Goal: Find specific page/section: Find specific page/section

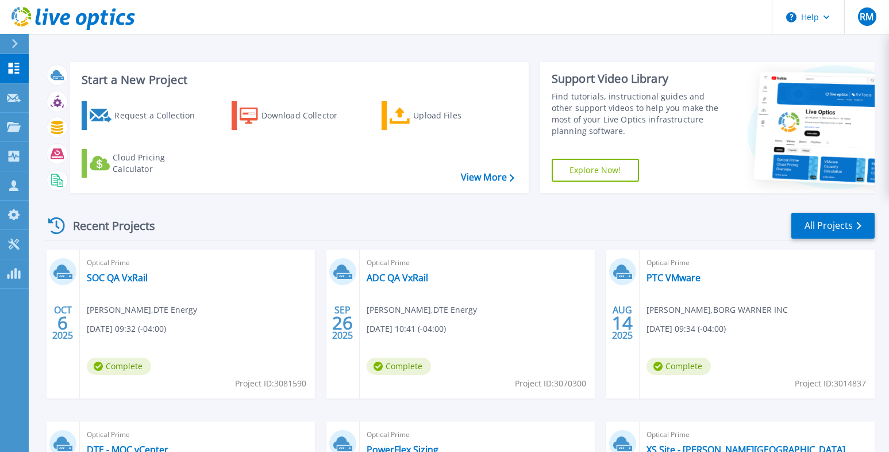
drag, startPoint x: 217, startPoint y: 219, endPoint x: 234, endPoint y: 219, distance: 17.2
click at [217, 219] on div "Recent Projects All Projects" at bounding box center [459, 226] width 831 height 29
click at [382, 279] on link "ADC QA VxRail" at bounding box center [398, 277] width 62 height 11
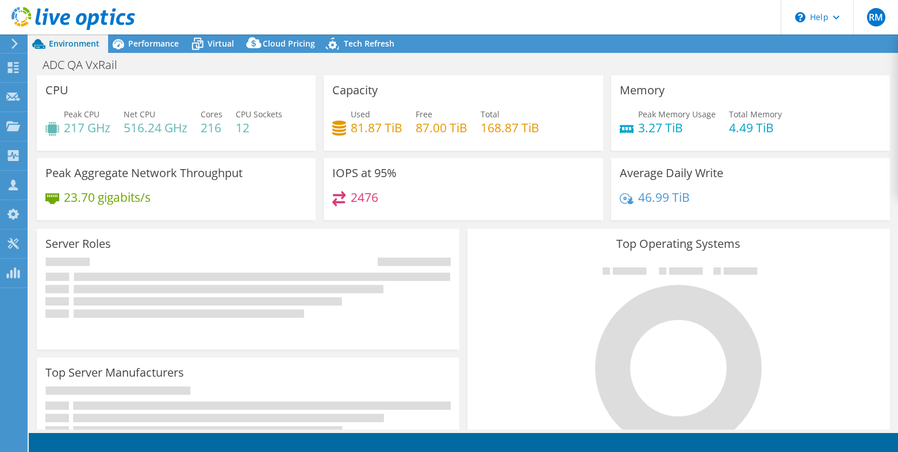
select select "USD"
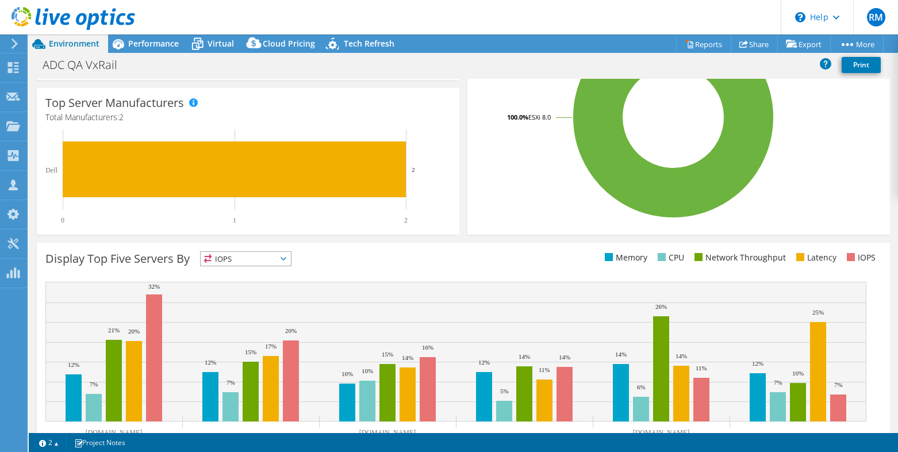
scroll to position [316, 0]
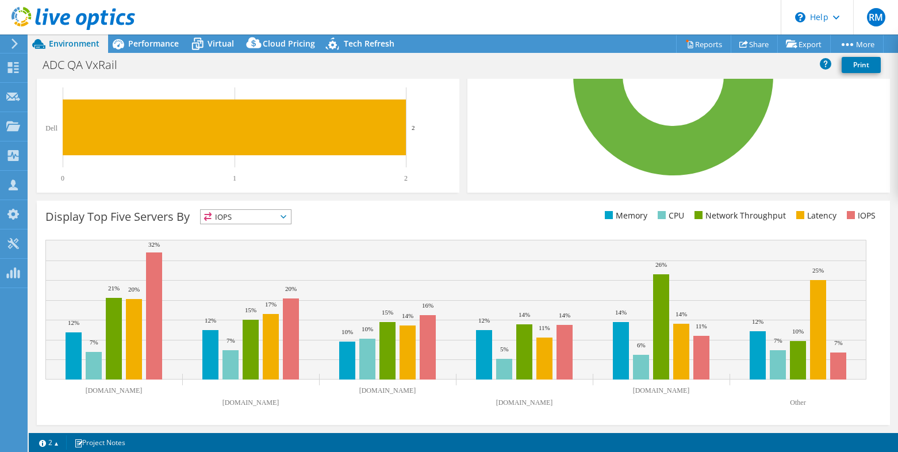
click at [261, 217] on span "IOPS" at bounding box center [246, 217] width 90 height 14
click at [350, 212] on div "Display Top Five Servers By IOPS IOPS" at bounding box center [254, 218] width 418 height 19
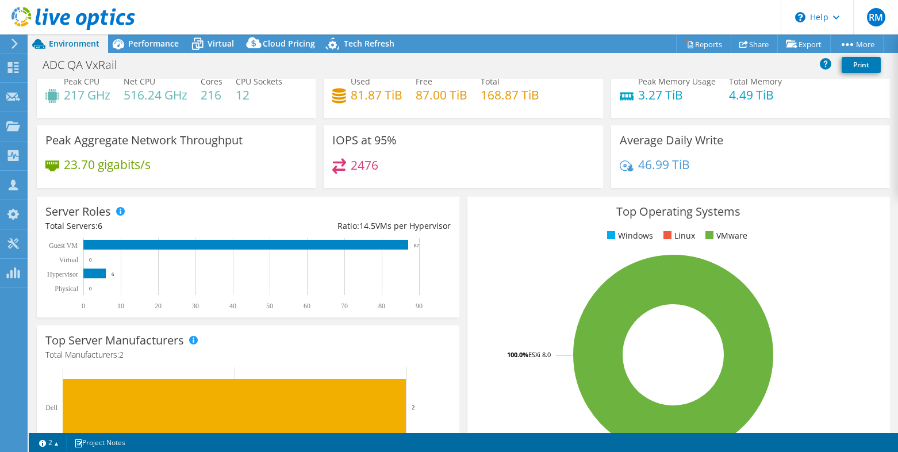
scroll to position [0, 0]
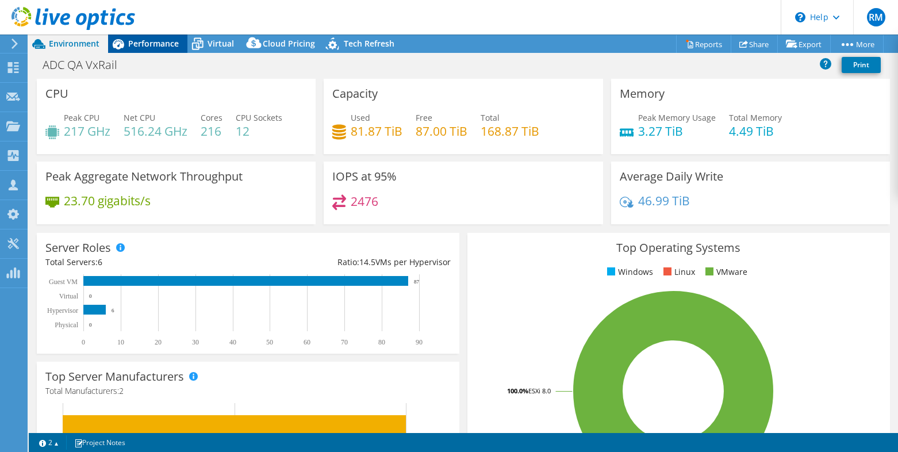
click at [148, 41] on span "Performance" at bounding box center [153, 43] width 51 height 11
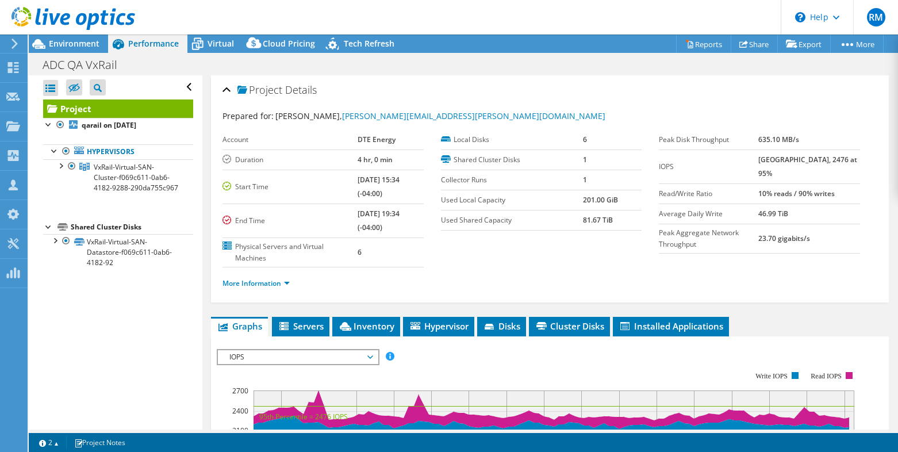
click at [331, 359] on span "IOPS" at bounding box center [298, 357] width 148 height 14
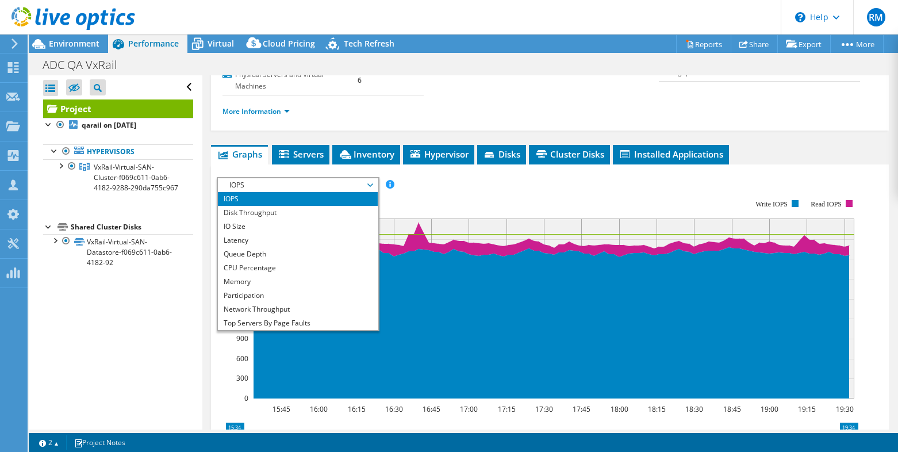
scroll to position [172, 0]
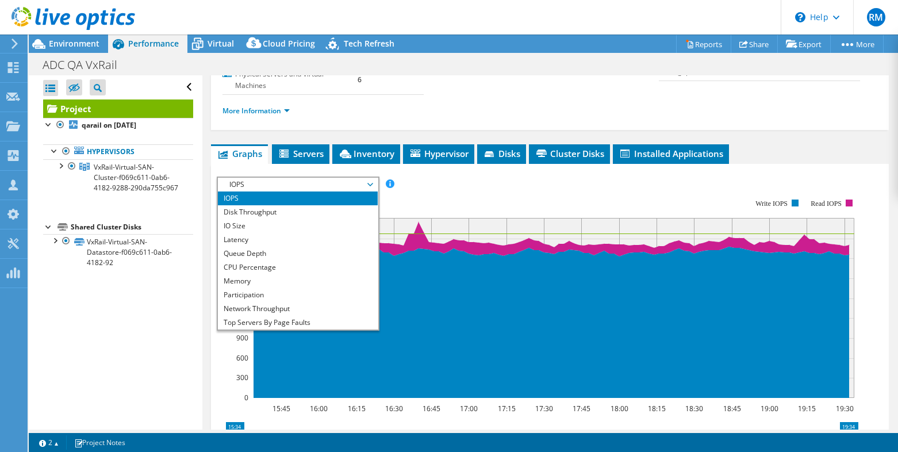
click at [487, 183] on div "IOPS Disk Throughput IO Size Latency Queue Depth CPU Percentage Memory Page Fau…" at bounding box center [550, 372] width 666 height 393
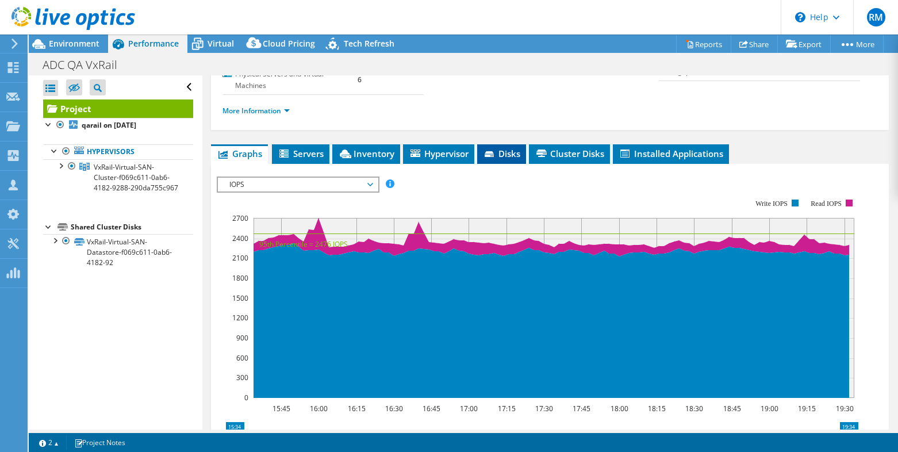
click at [499, 158] on span "Disks" at bounding box center [501, 153] width 37 height 11
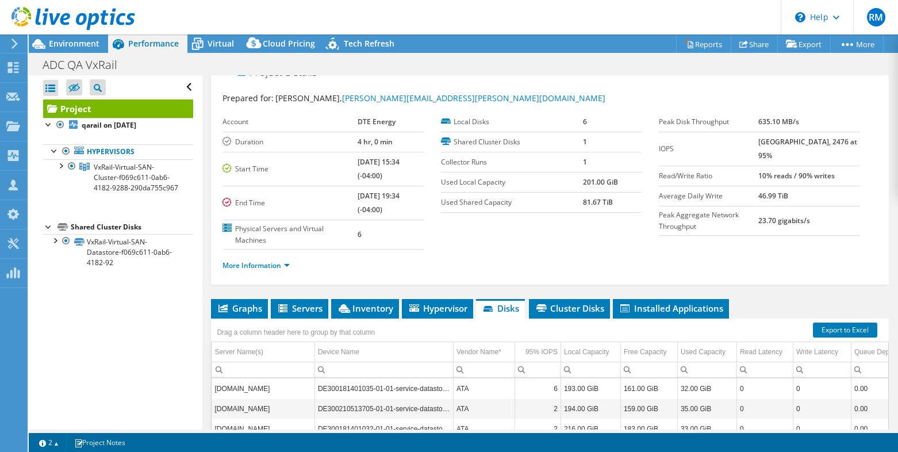
scroll to position [0, 0]
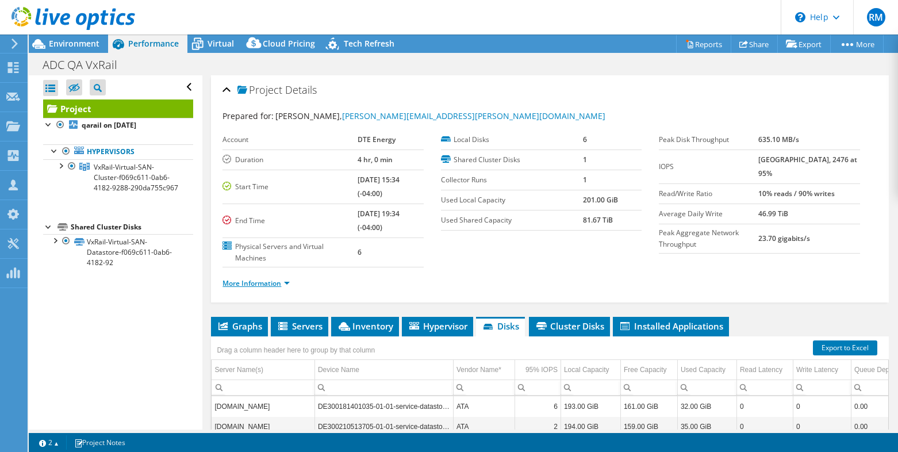
click at [287, 285] on link "More Information" at bounding box center [255, 283] width 67 height 10
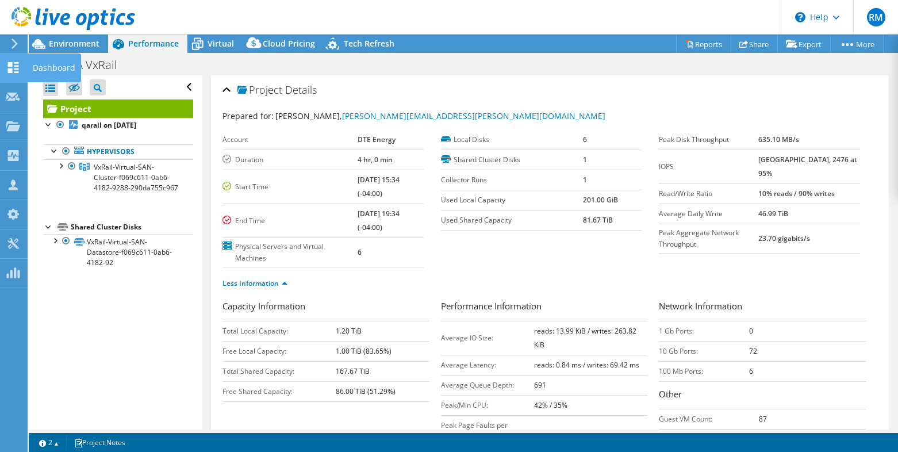
click at [17, 62] on icon at bounding box center [13, 67] width 14 height 11
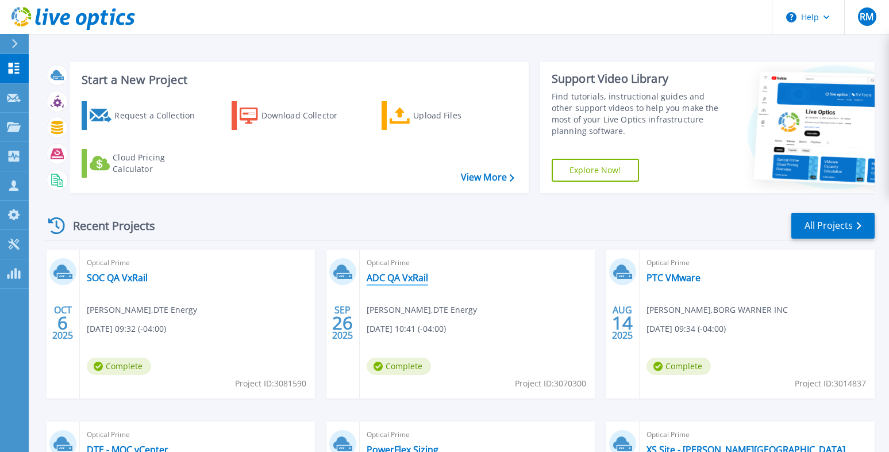
click at [406, 277] on link "ADC QA VxRail" at bounding box center [398, 277] width 62 height 11
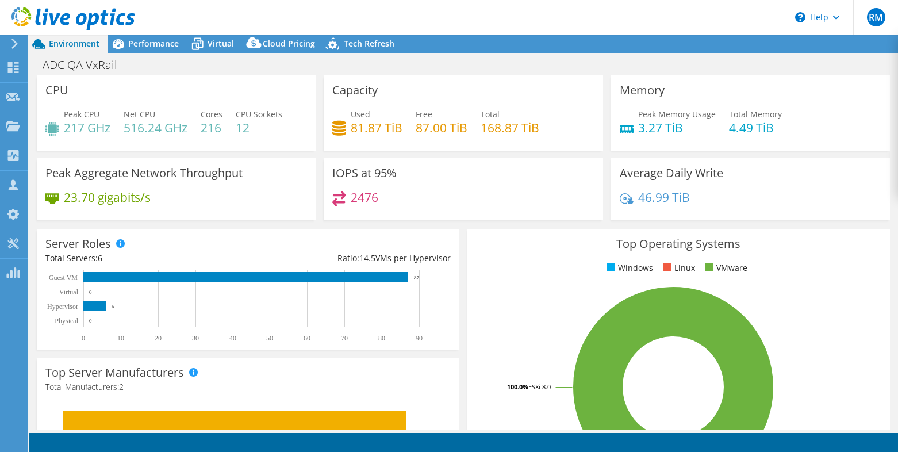
select select "USD"
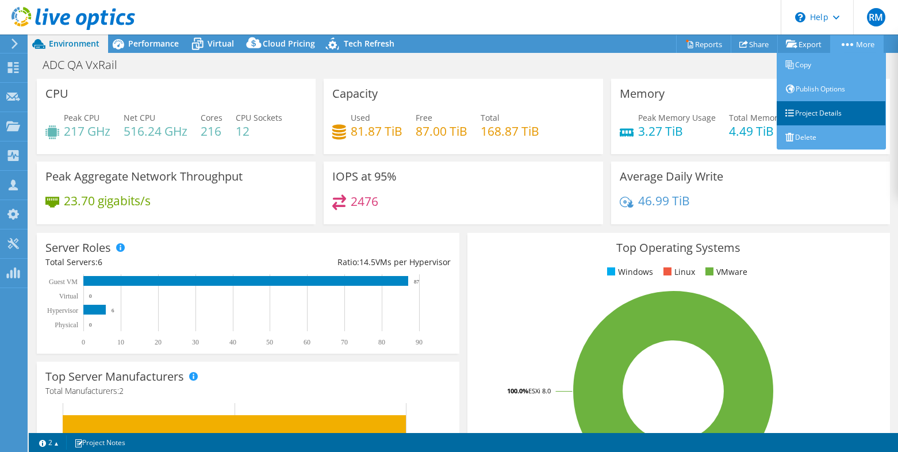
click at [812, 114] on link "Project Details" at bounding box center [831, 113] width 109 height 24
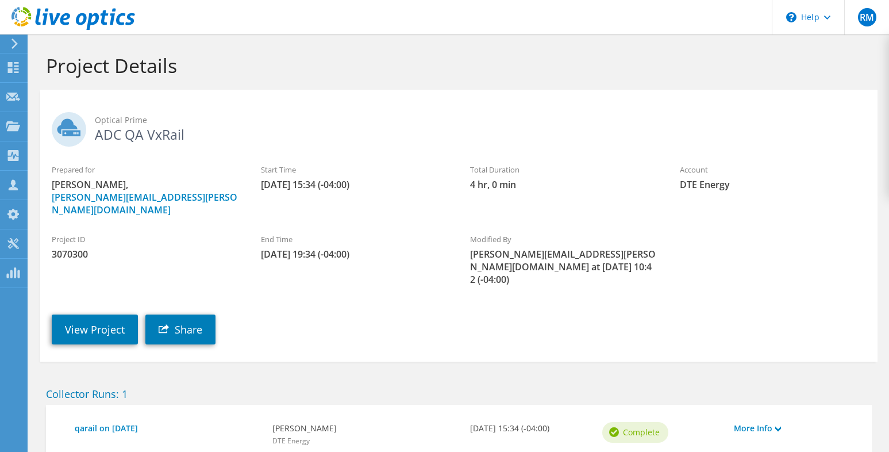
drag, startPoint x: 700, startPoint y: 312, endPoint x: 637, endPoint y: 283, distance: 69.5
click at [701, 312] on div "View Project Share" at bounding box center [470, 320] width 861 height 59
click at [767, 265] on div "Project ID 3070300 End Time [DATE] 19:34 (-04:00) Modified By [PERSON_NAME][EMA…" at bounding box center [459, 257] width 838 height 70
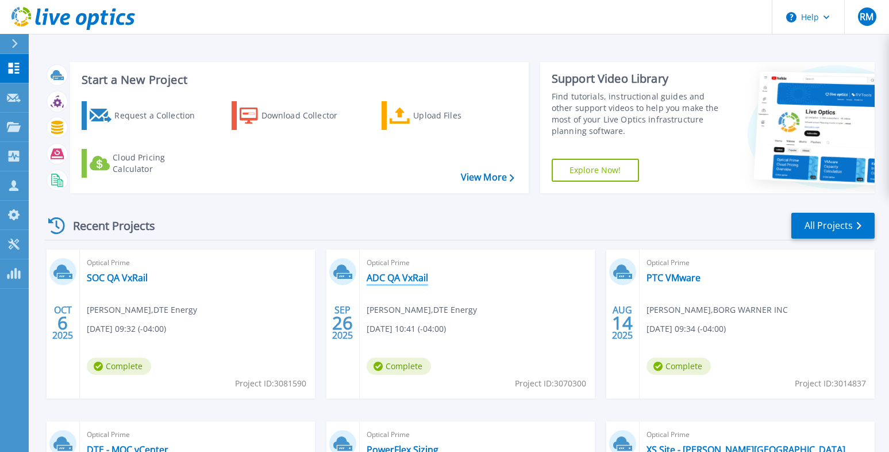
click at [389, 280] on link "ADC QA VxRail" at bounding box center [398, 277] width 62 height 11
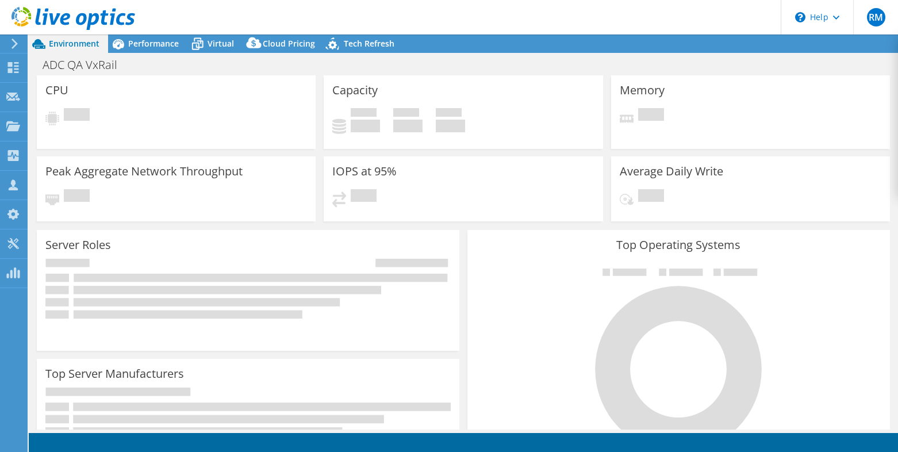
select select "USD"
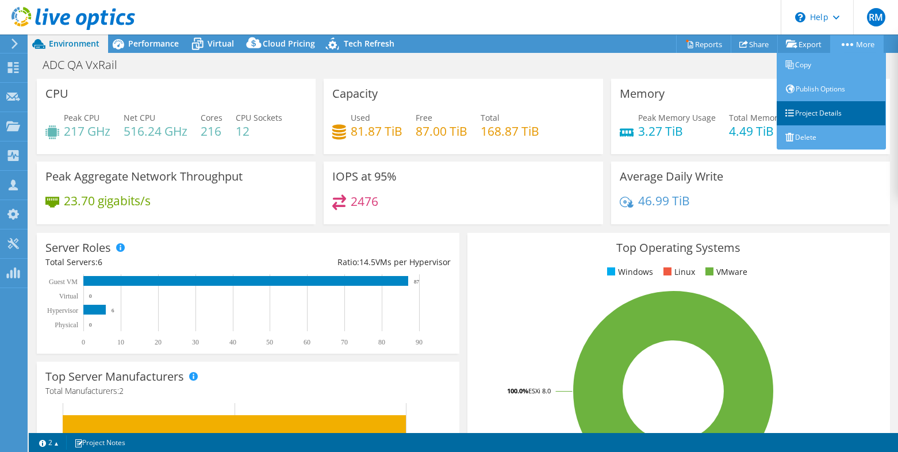
click at [815, 113] on link "Project Details" at bounding box center [831, 113] width 109 height 24
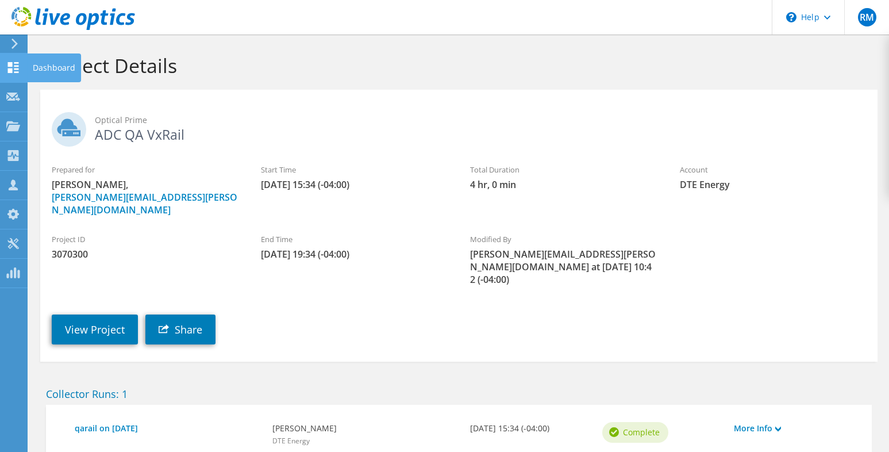
click at [51, 66] on div "Dashboard" at bounding box center [54, 67] width 54 height 29
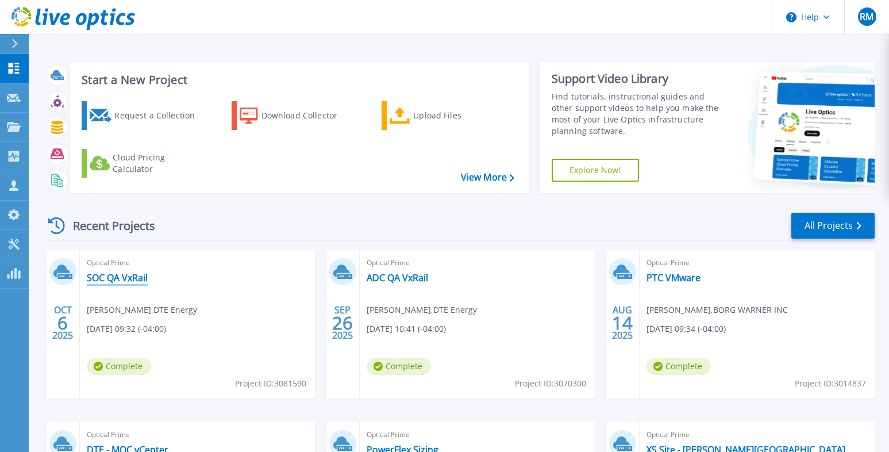
click at [109, 274] on link "SOC QA VxRail" at bounding box center [117, 277] width 61 height 11
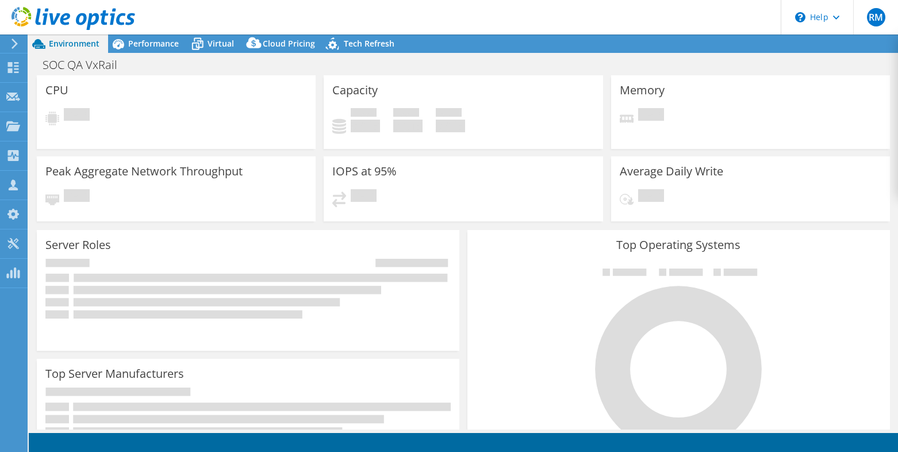
select select "USD"
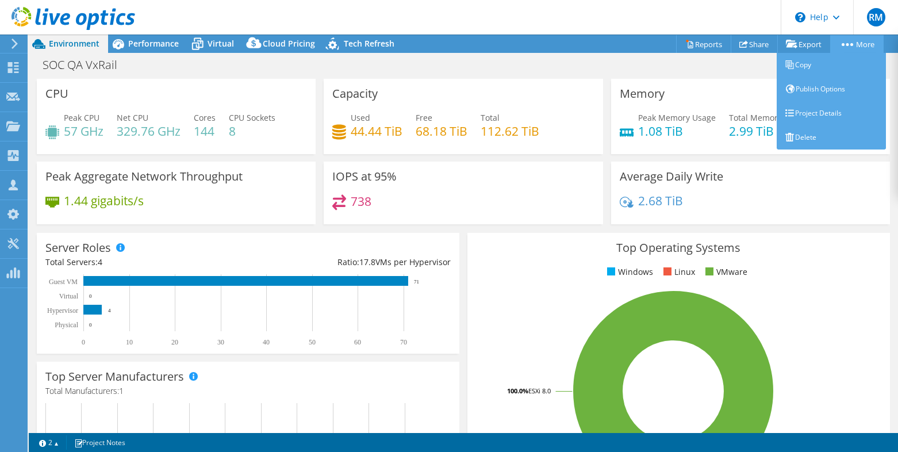
click at [875, 41] on link "More" at bounding box center [856, 44] width 53 height 18
click at [817, 108] on link "Project Details" at bounding box center [831, 113] width 109 height 24
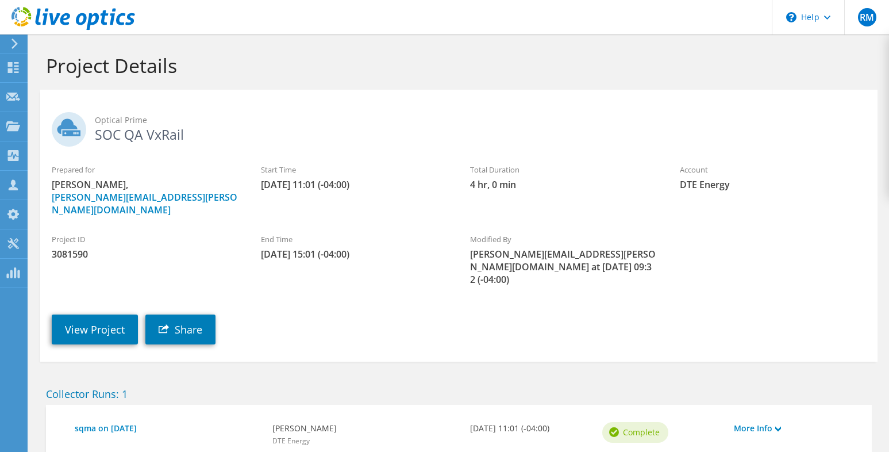
click at [767, 222] on div "Project ID 3081590 End Time 10/02/2025, 15:01 (-04:00) Modified By rick.milton@…" at bounding box center [459, 257] width 838 height 70
